Goal: Complete application form: Complete application form

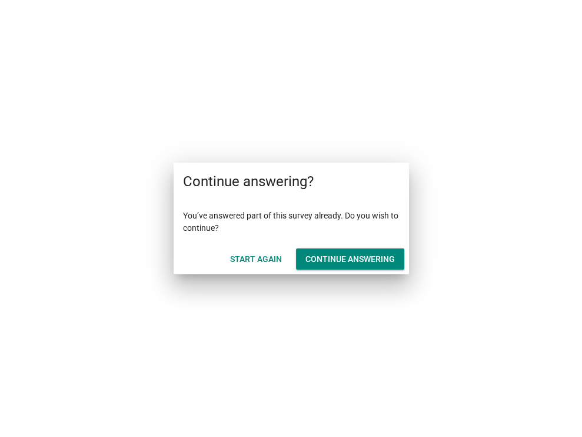
click at [338, 260] on div "Continue answering" at bounding box center [349, 259] width 89 height 12
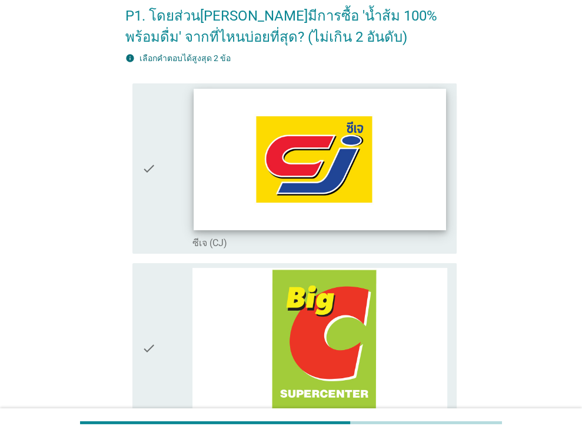
scroll to position [118, 0]
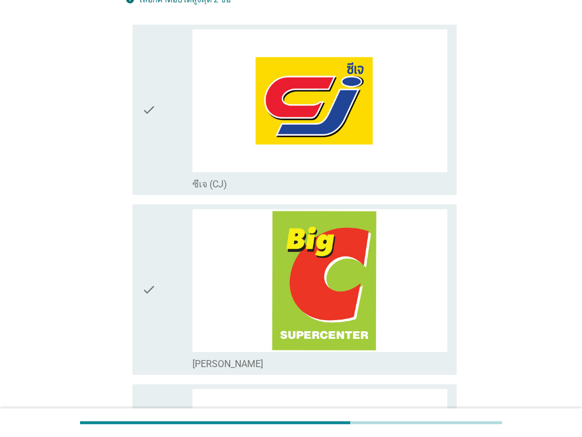
click at [177, 154] on div "check" at bounding box center [167, 109] width 51 height 161
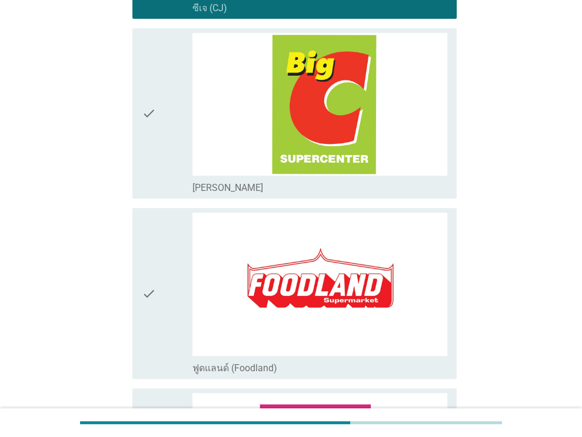
click at [165, 129] on div "check" at bounding box center [167, 113] width 51 height 161
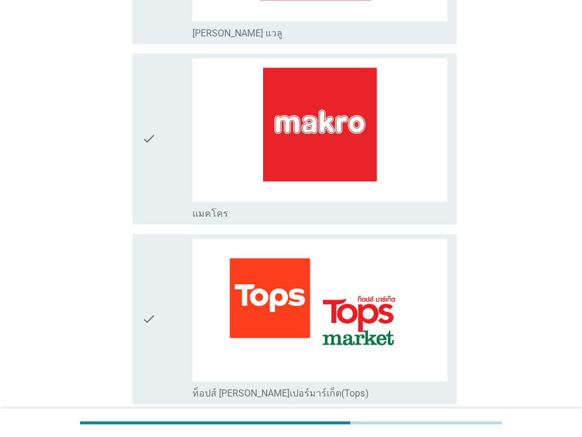
scroll to position [941, 0]
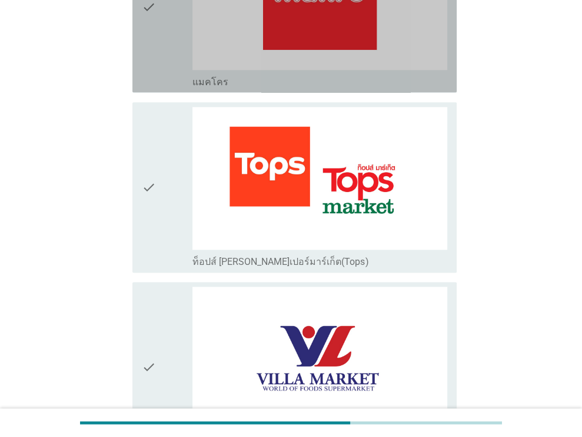
click at [155, 68] on icon "check" at bounding box center [149, 6] width 14 height 161
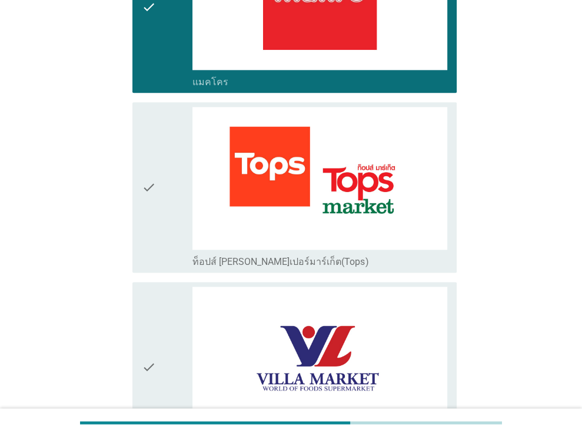
click at [166, 201] on div "check" at bounding box center [167, 187] width 51 height 161
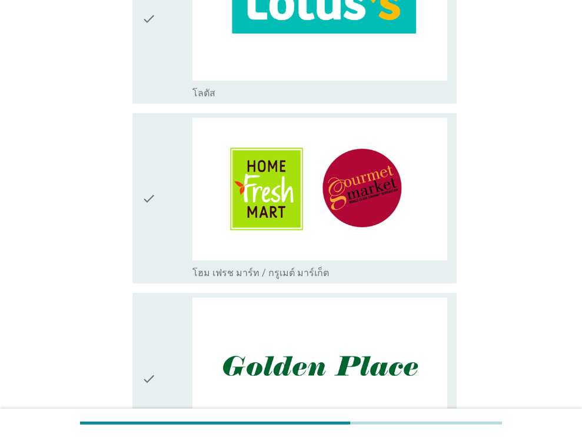
click at [169, 75] on div "check" at bounding box center [167, 18] width 51 height 161
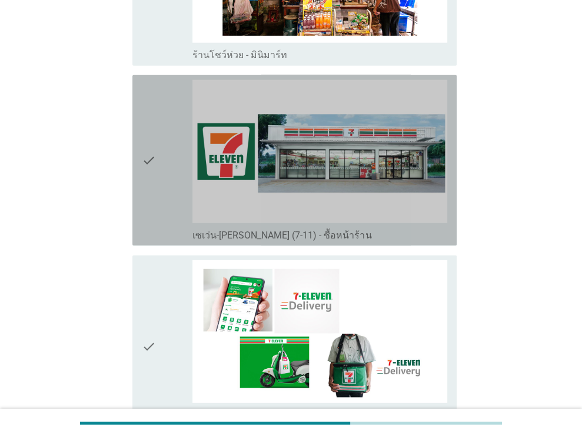
click at [176, 143] on div "check" at bounding box center [167, 160] width 51 height 161
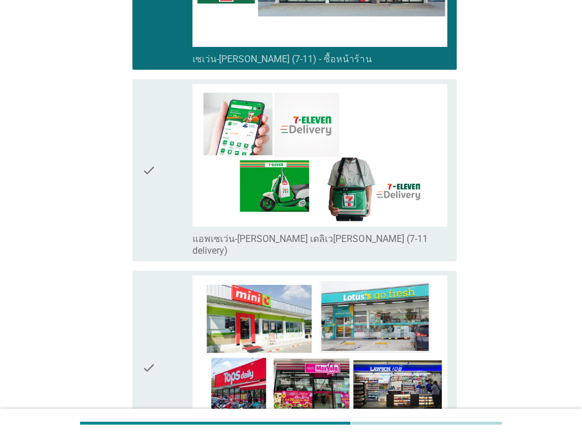
click at [155, 164] on div "check" at bounding box center [167, 170] width 51 height 173
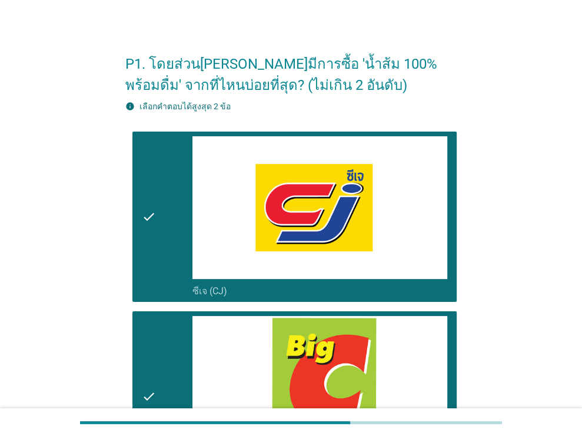
scroll to position [0, 0]
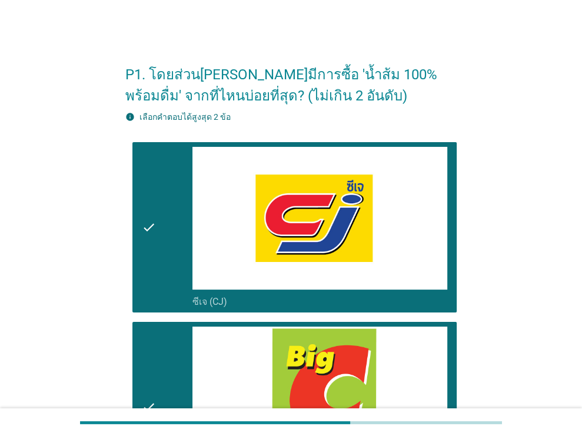
click at [161, 255] on div "check" at bounding box center [167, 227] width 51 height 161
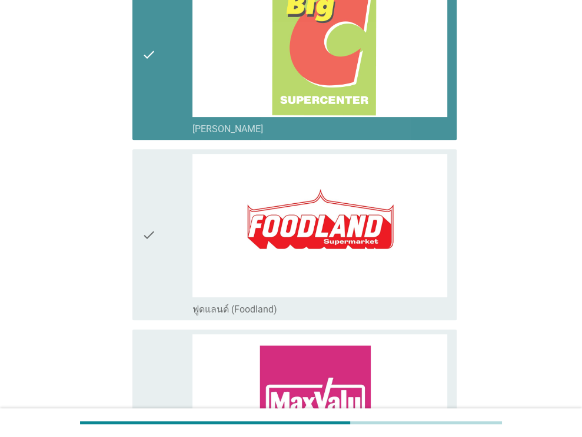
click at [159, 105] on div "check" at bounding box center [167, 54] width 51 height 161
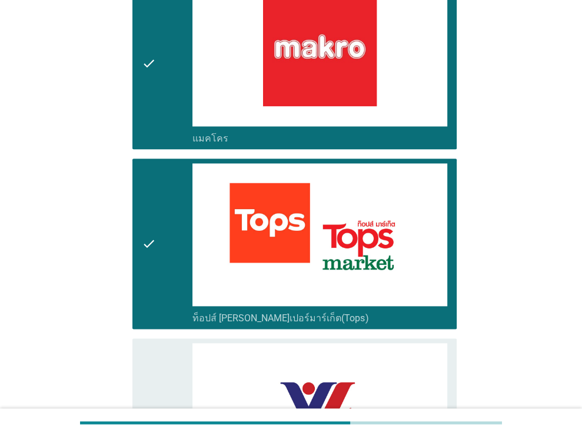
scroll to position [1058, 0]
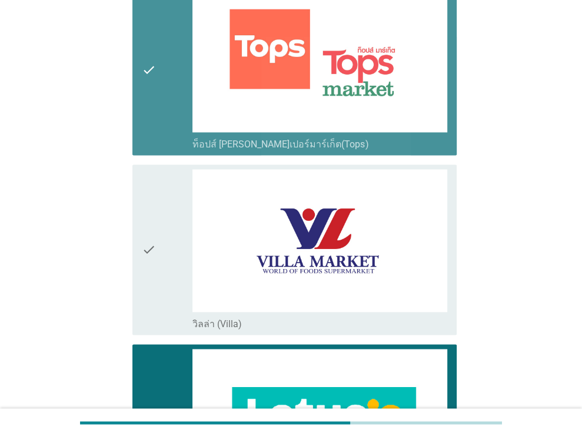
click at [175, 76] on div "check" at bounding box center [167, 69] width 51 height 161
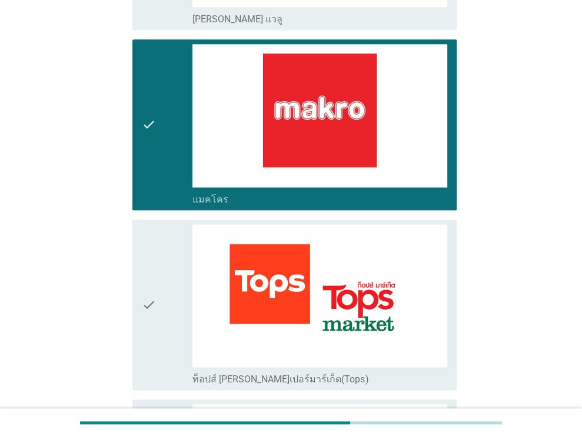
click at [181, 98] on div "check" at bounding box center [167, 124] width 51 height 161
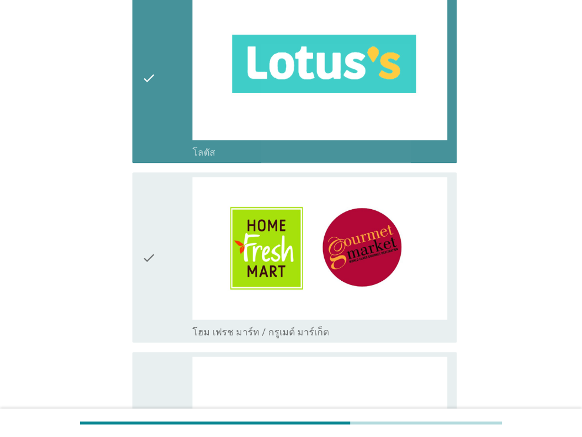
click at [152, 93] on icon "check" at bounding box center [149, 76] width 14 height 161
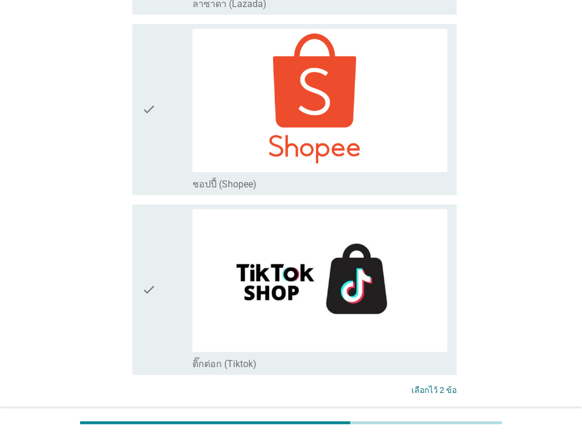
scroll to position [3154, 0]
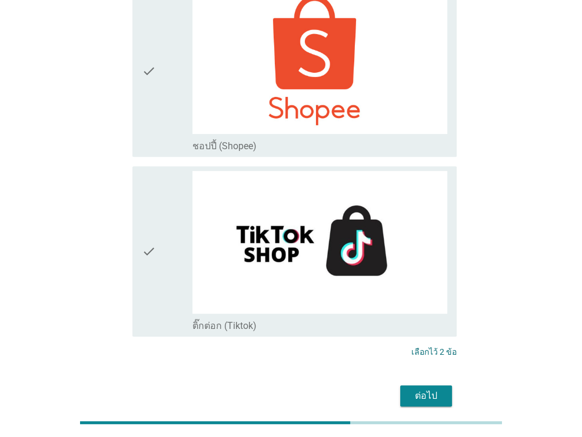
click at [434, 389] on div "ต่อไป" at bounding box center [425, 396] width 33 height 14
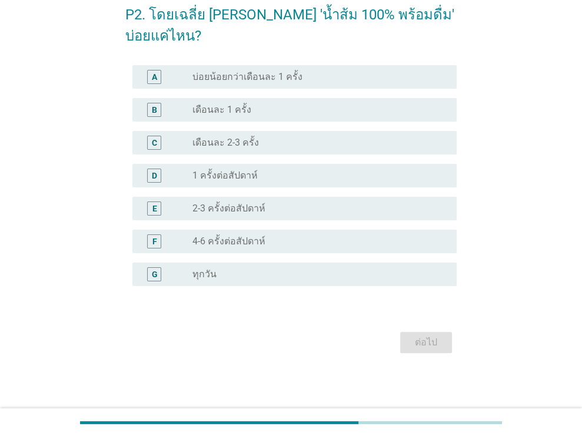
scroll to position [0, 0]
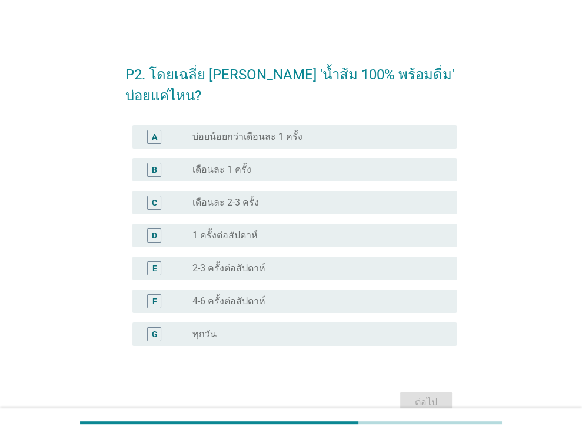
click at [342, 263] on div "radio_button_unchecked 2-3 ครั้งต่อสัปดาห์" at bounding box center [314, 269] width 245 height 12
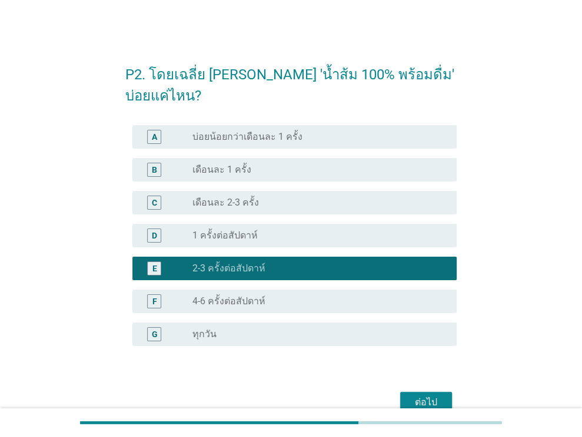
click at [333, 219] on div "D radio_button_unchecked 1 ครั้งต่อสัปดาห์" at bounding box center [290, 235] width 331 height 33
click at [362, 229] on div "radio_button_unchecked 1 ครั้งต่อสัปดาห์" at bounding box center [319, 236] width 255 height 14
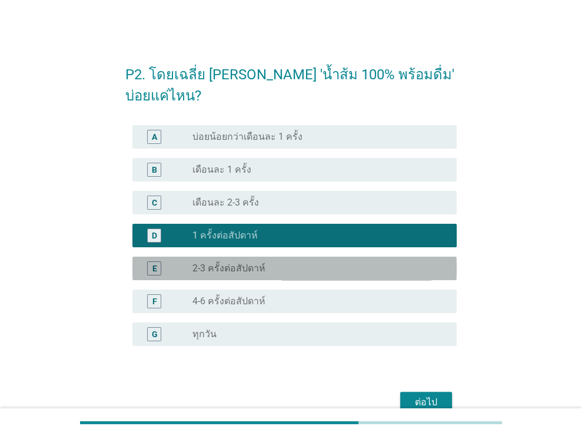
click at [358, 257] on div "E radio_button_unchecked 2-3 ครั้งต่อสัปดาห์" at bounding box center [294, 269] width 324 height 24
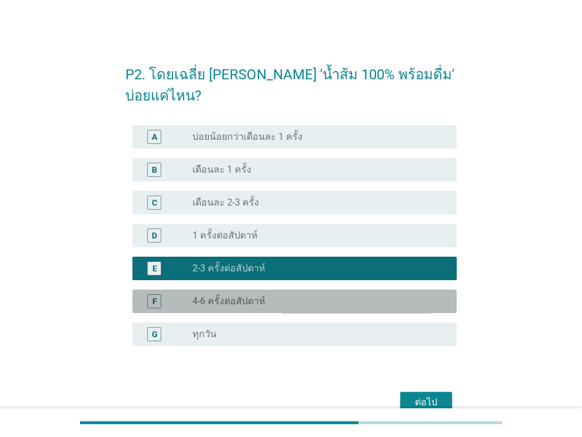
click at [347, 296] on div "radio_button_unchecked 4-6 ครั้งต่อสัปดาห์" at bounding box center [314, 302] width 245 height 12
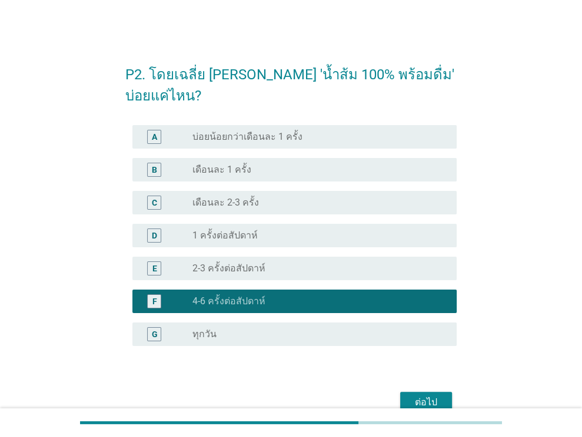
click at [316, 164] on div "radio_button_unchecked เดือนละ 1 ครั้ง" at bounding box center [314, 170] width 245 height 12
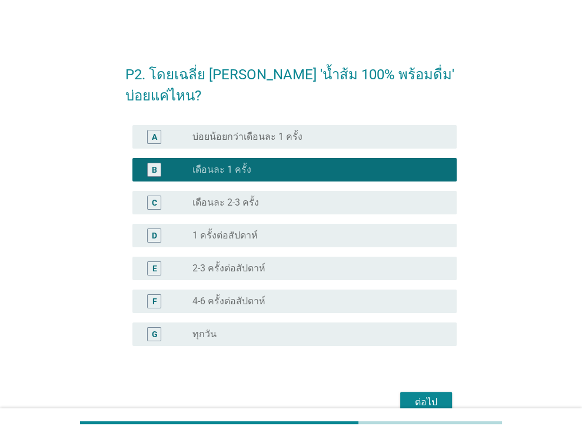
click at [308, 191] on div "C radio_button_unchecked เดือนละ 2-3 ครั้ง" at bounding box center [294, 203] width 324 height 24
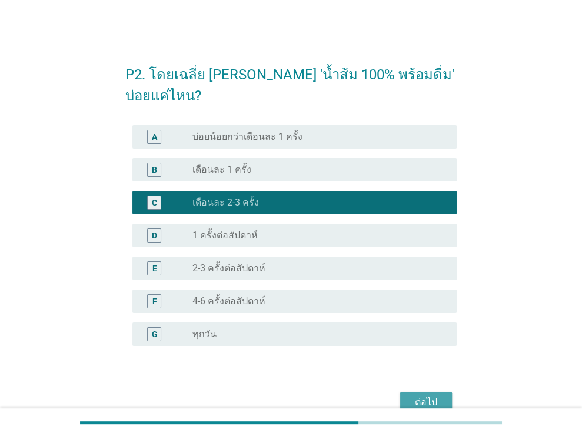
click at [427, 396] on div "ต่อไป" at bounding box center [425, 403] width 33 height 14
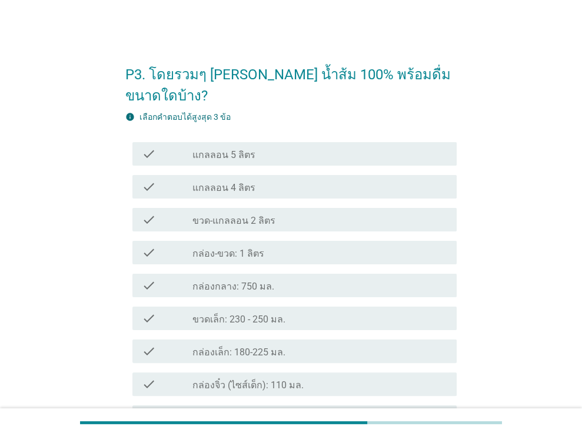
click at [306, 246] on div "check_box_outline_blank กล่อง-ขวด: 1 ลิตร" at bounding box center [319, 253] width 255 height 14
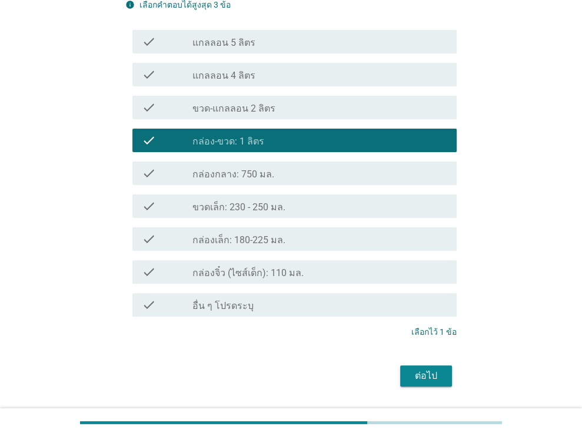
scroll to position [125, 0]
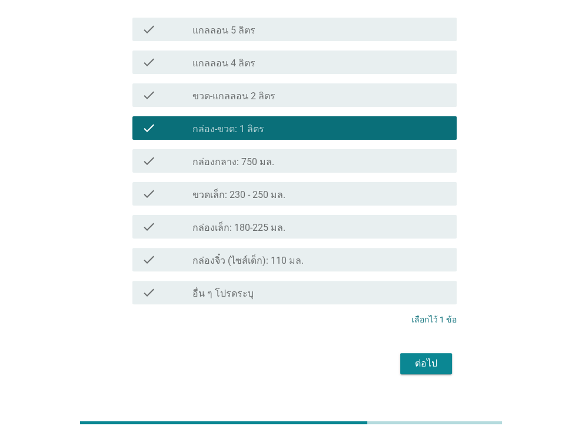
click at [430, 357] on div "ต่อไป" at bounding box center [425, 364] width 33 height 14
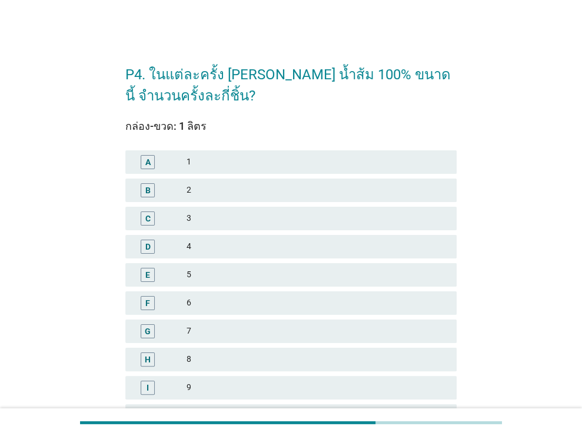
scroll to position [59, 0]
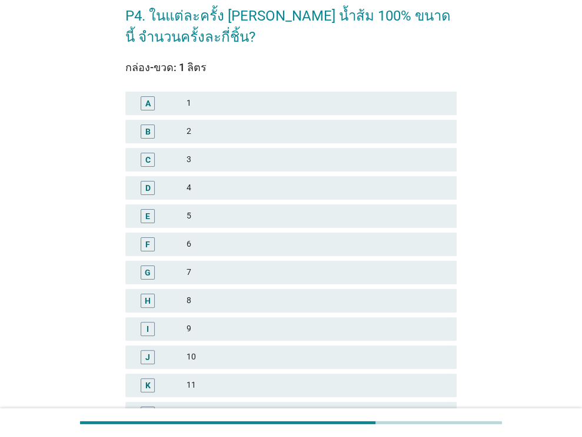
click at [256, 102] on div "1" at bounding box center [316, 103] width 260 height 14
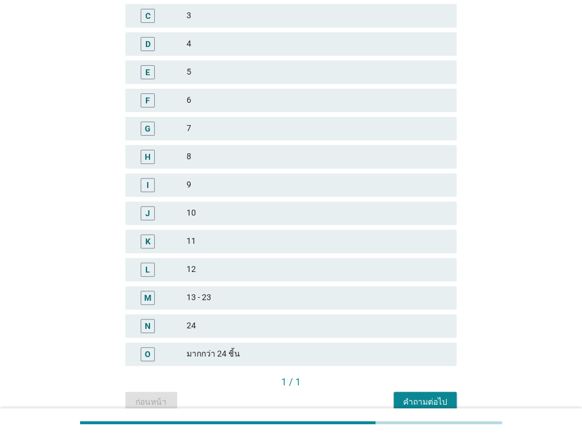
scroll to position [259, 0]
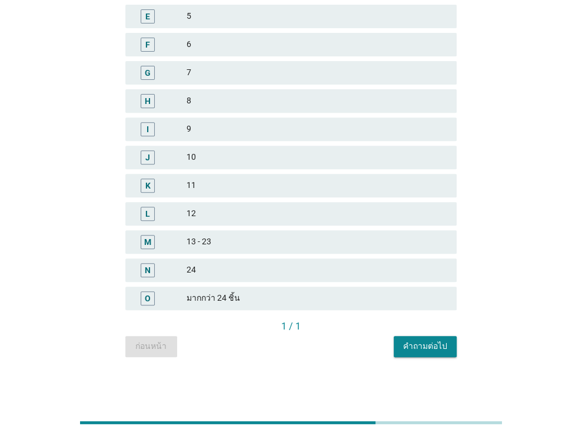
click at [416, 349] on div "คำถามต่อไป" at bounding box center [425, 346] width 44 height 12
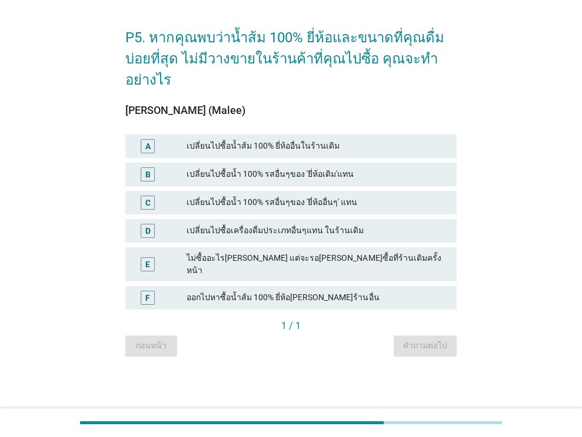
scroll to position [0, 0]
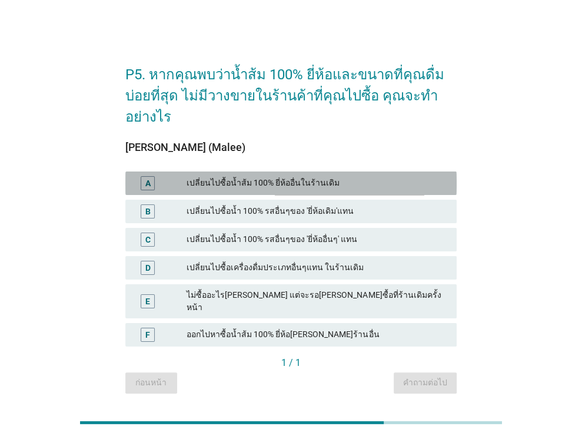
click at [346, 185] on div "เปลี่ยนไปซื้อน้ำส้ม 100% ยี่ห้ออื่นในร้านเดิม" at bounding box center [316, 183] width 260 height 14
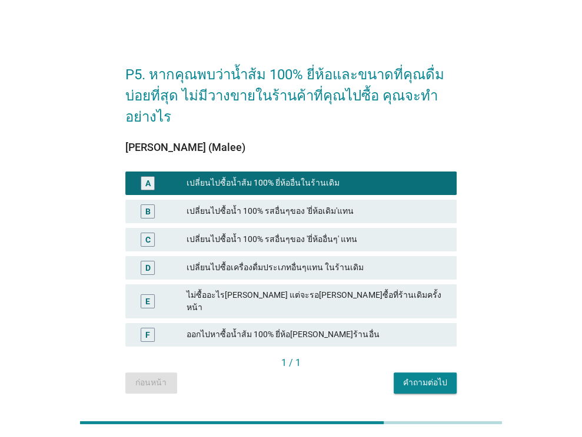
click at [435, 377] on div "คำถามต่อไป" at bounding box center [425, 383] width 44 height 12
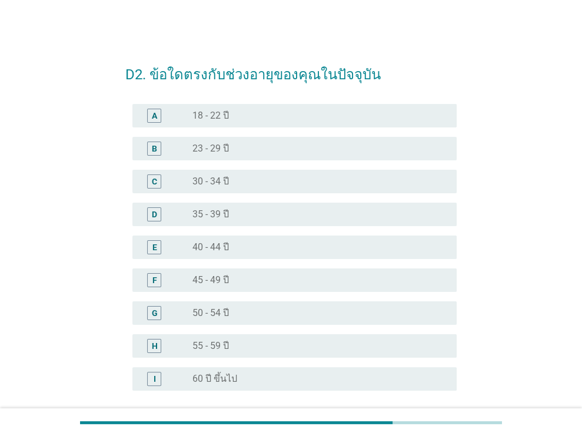
click at [370, 222] on div "D radio_button_unchecked 35 - 39 ปี" at bounding box center [294, 215] width 324 height 24
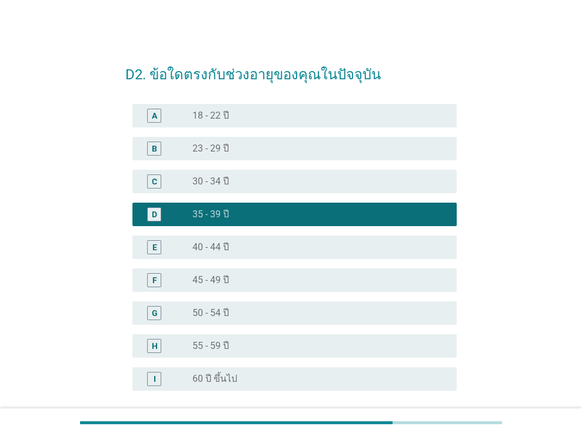
click at [372, 183] on div "radio_button_unchecked 30 - 34 ปี" at bounding box center [314, 182] width 245 height 12
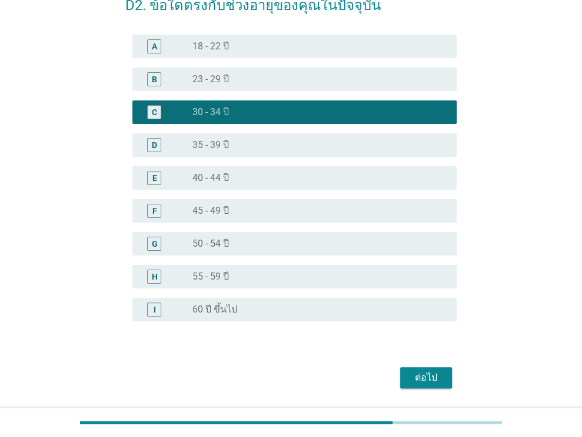
scroll to position [105, 0]
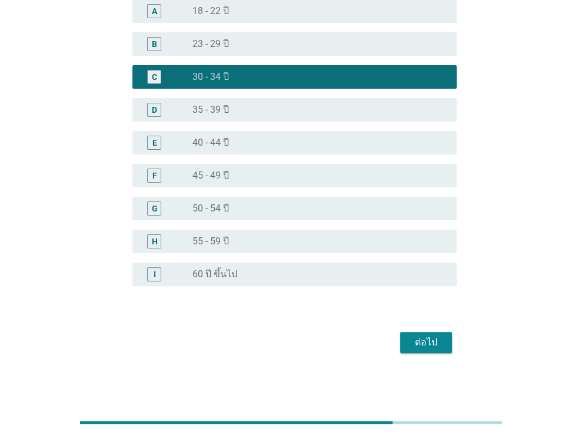
click at [419, 340] on div "ต่อไป" at bounding box center [425, 343] width 33 height 14
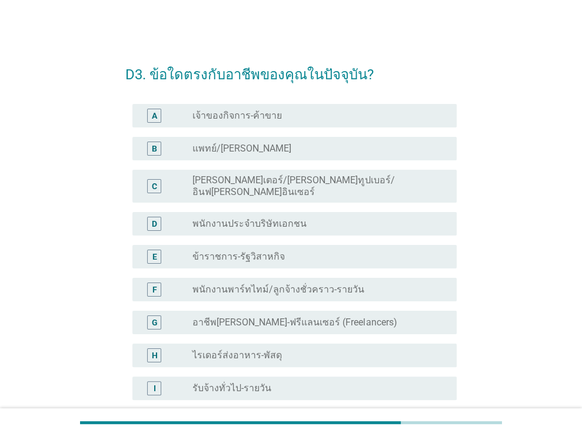
click at [309, 151] on div "radio_button_unchecked แพทย์/[PERSON_NAME]" at bounding box center [314, 149] width 245 height 12
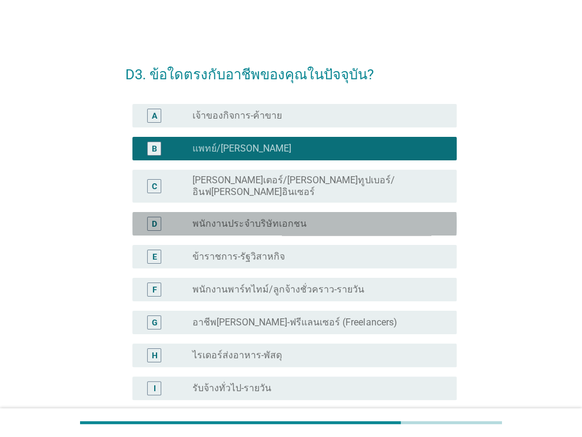
click at [345, 218] on div "radio_button_unchecked พนักงานประจำบริษัทเอกชน" at bounding box center [314, 224] width 245 height 12
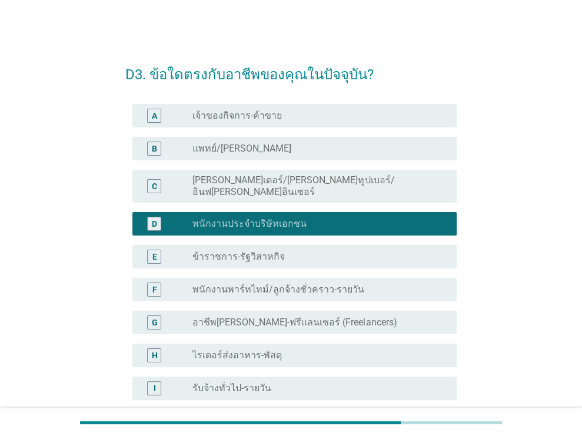
click at [341, 251] on div "radio_button_unchecked ข้าราชการ-รัฐวิสาหกิจ" at bounding box center [314, 257] width 245 height 12
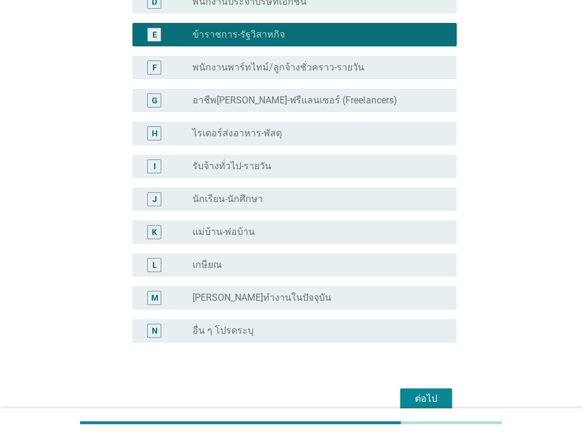
scroll to position [269, 0]
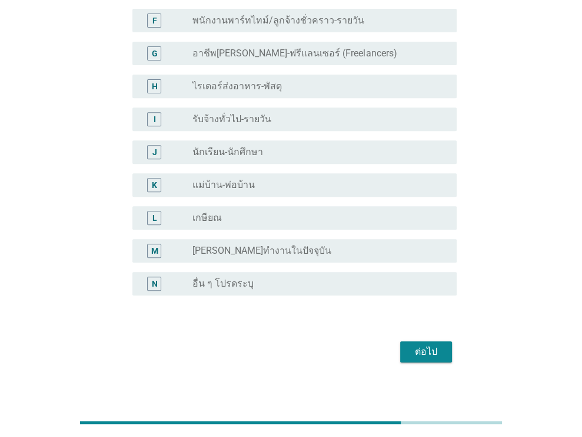
click at [425, 345] on div "ต่อไป" at bounding box center [425, 352] width 33 height 14
